Goal: Information Seeking & Learning: Learn about a topic

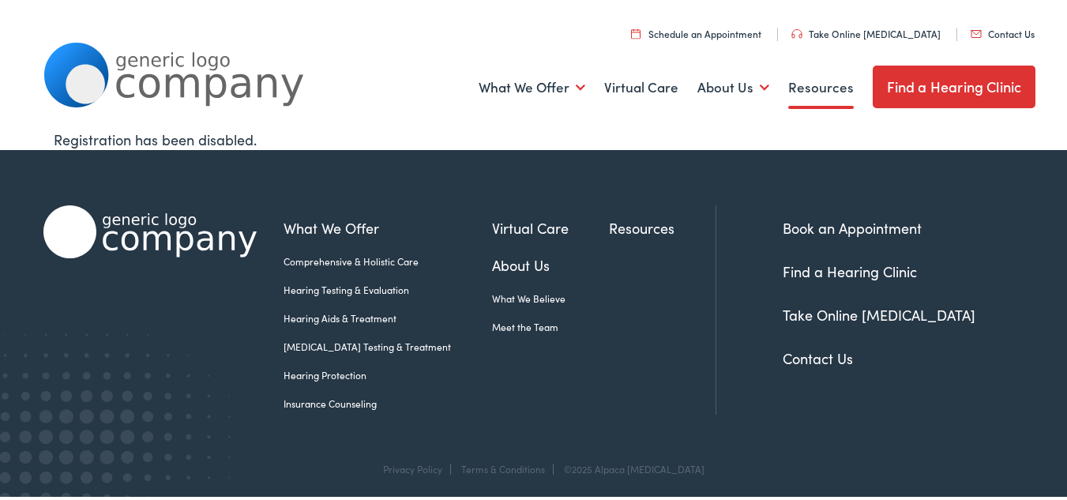
click at [816, 88] on link "Resources" at bounding box center [821, 85] width 66 height 58
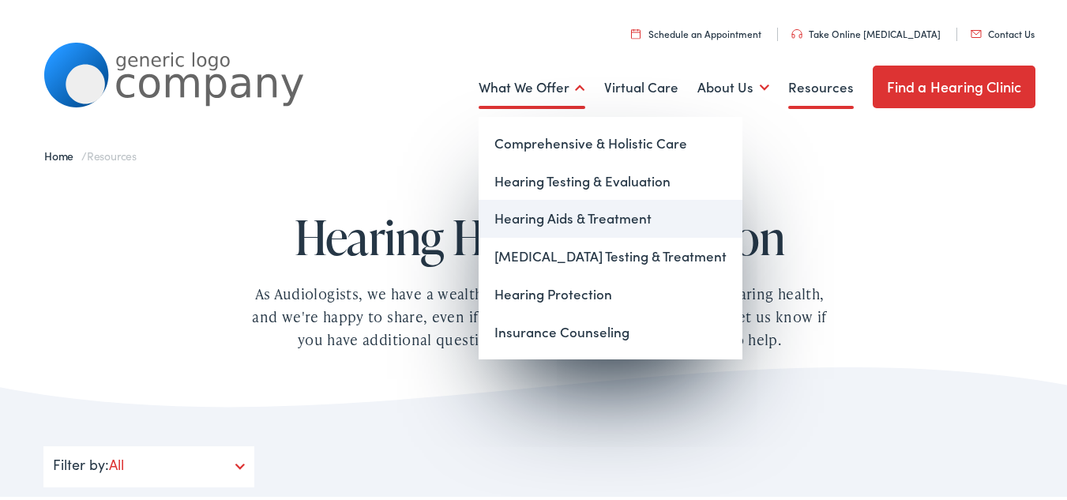
click at [531, 227] on link "Hearing Aids & Treatment" at bounding box center [610, 216] width 264 height 38
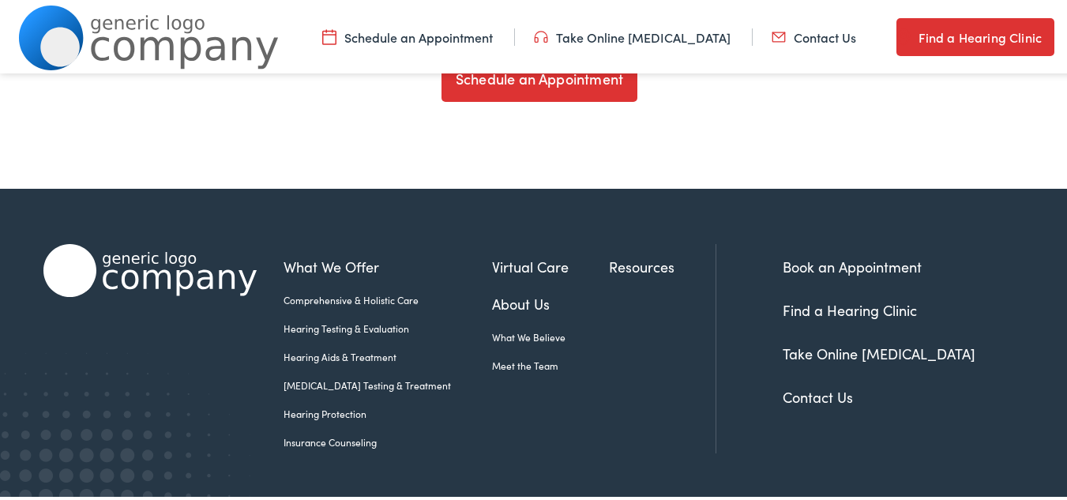
scroll to position [5449, 0]
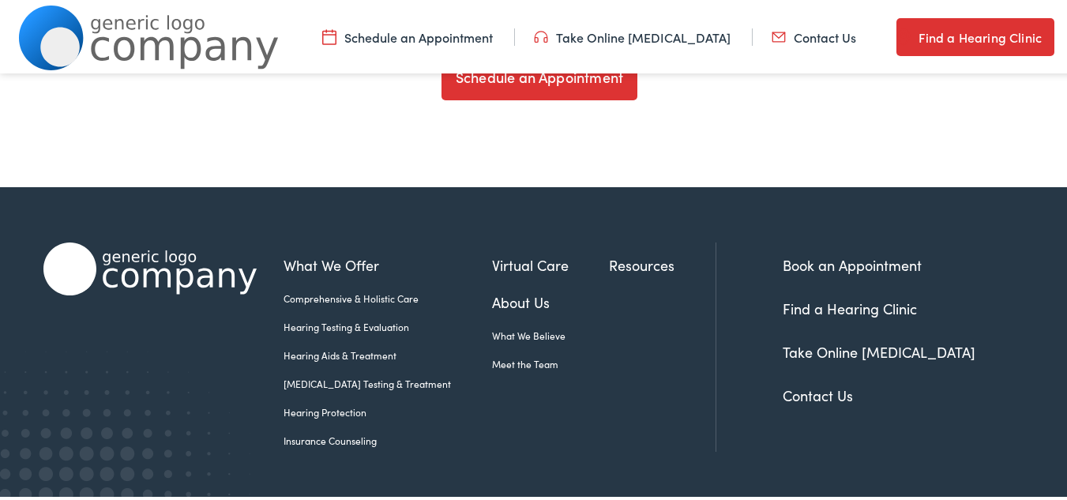
click at [337, 431] on link "Insurance Counseling" at bounding box center [387, 438] width 208 height 14
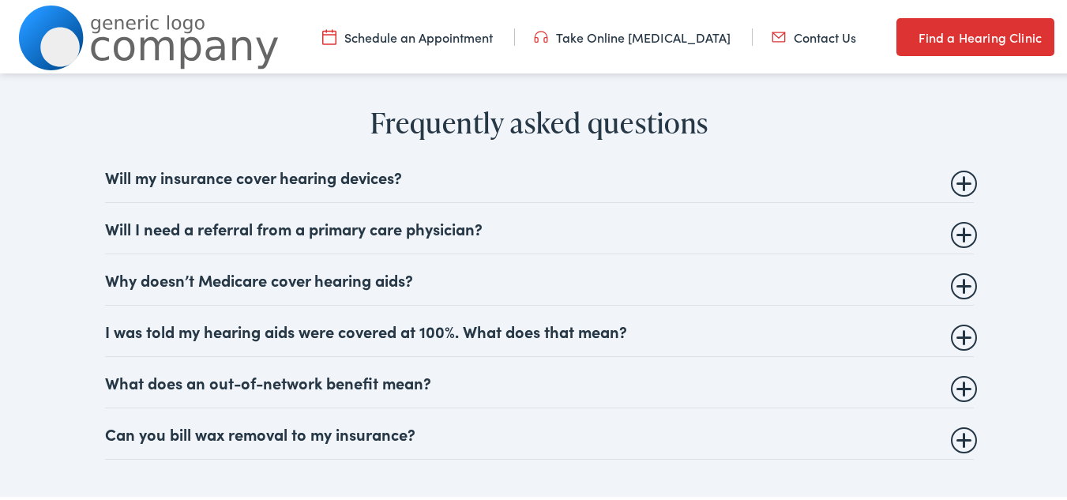
scroll to position [1732, 0]
click at [337, 421] on summary "Can you bill wax removal to my insurance?" at bounding box center [539, 430] width 868 height 19
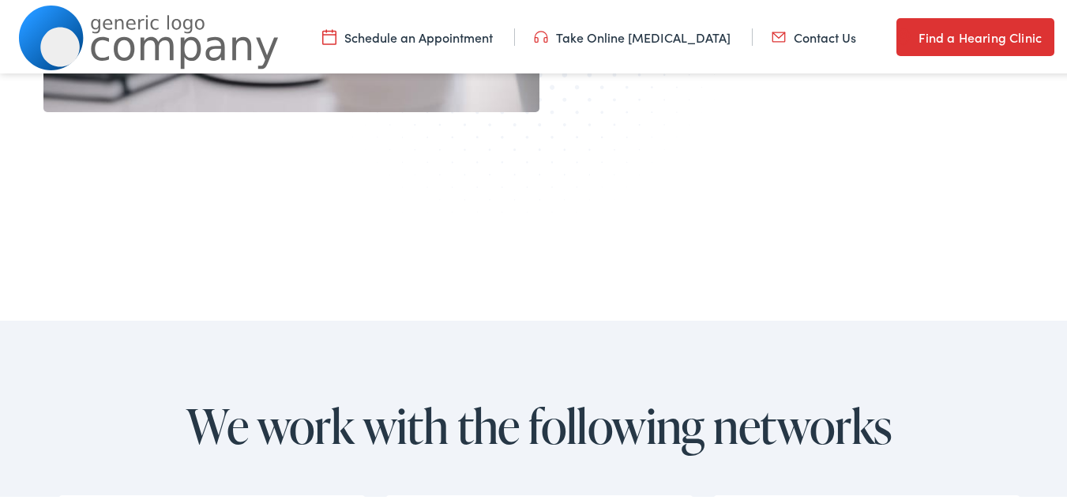
scroll to position [725, 0]
